Goal: Information Seeking & Learning: Learn about a topic

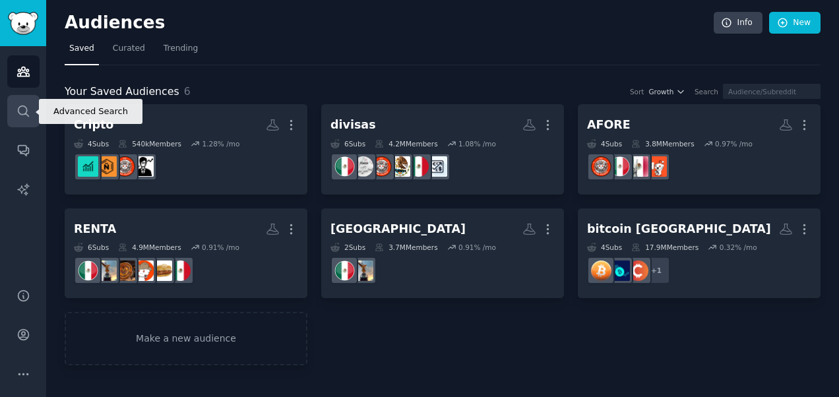
click at [16, 101] on link "Search" at bounding box center [23, 111] width 32 height 32
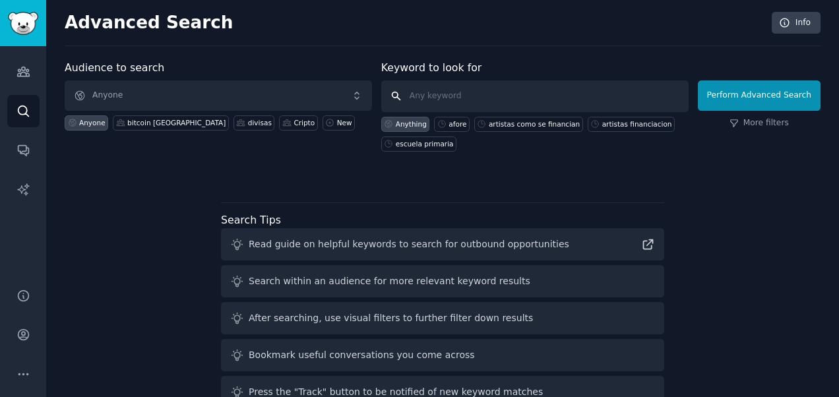
click at [471, 94] on input "text" at bounding box center [534, 96] width 307 height 32
type input "divisas"
click button "Perform Advanced Search" at bounding box center [759, 95] width 123 height 30
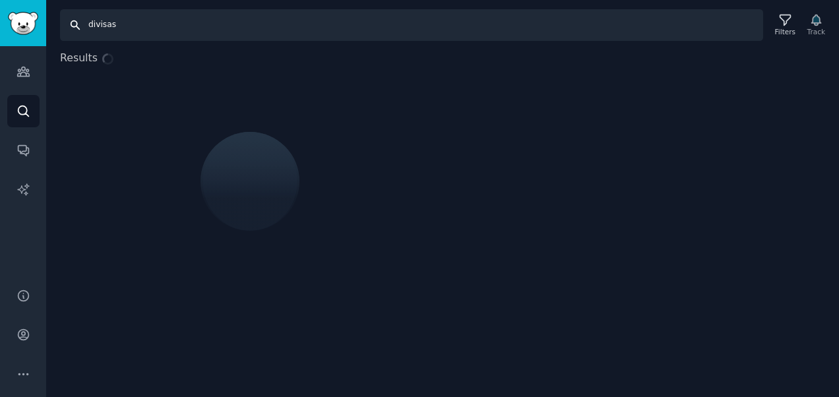
click at [183, 28] on input "divisas" at bounding box center [411, 25] width 703 height 32
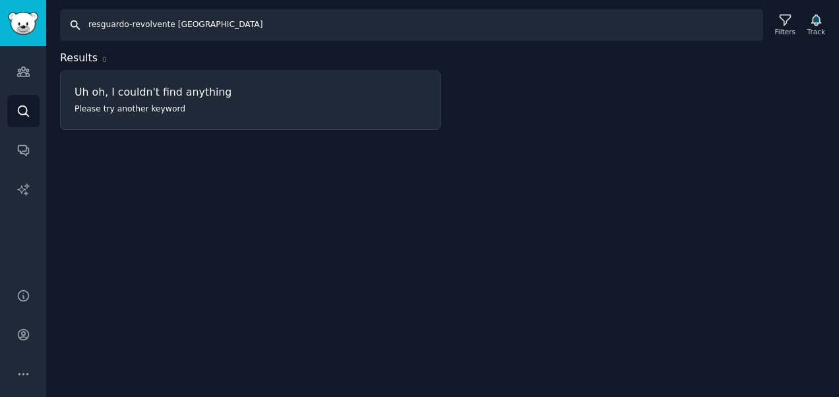
click at [44, 0] on html "Audiences Search Conversations AI Reports Help Account More Search resguardo-re…" at bounding box center [419, 198] width 839 height 397
type input "revolvente oro"
click at [616, 160] on div "Search revolvente oro Filters Track Results 0 Uh oh, I couldn't find anything P…" at bounding box center [442, 198] width 793 height 397
